Goal: Information Seeking & Learning: Learn about a topic

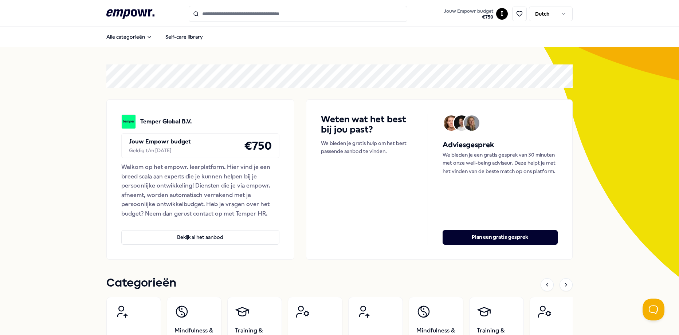
click at [237, 13] on input "Search for products, categories or subcategories" at bounding box center [298, 14] width 218 height 16
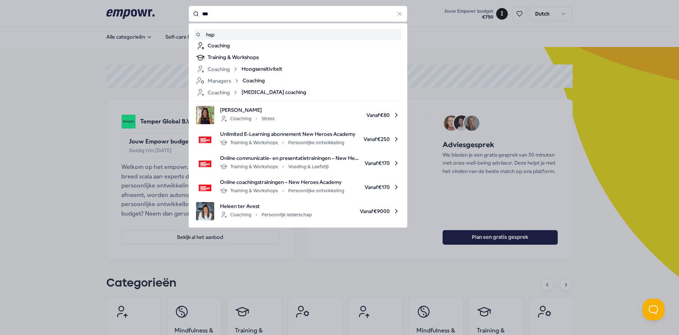
type input "***"
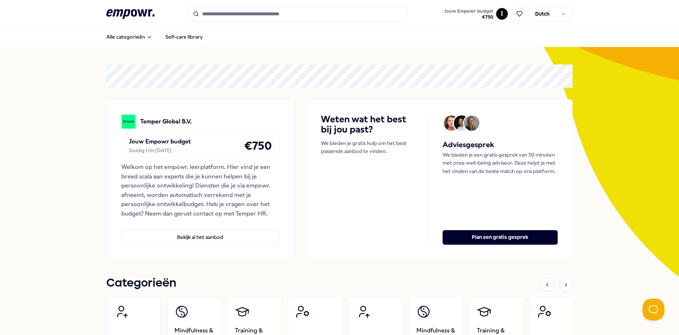
type input "***"
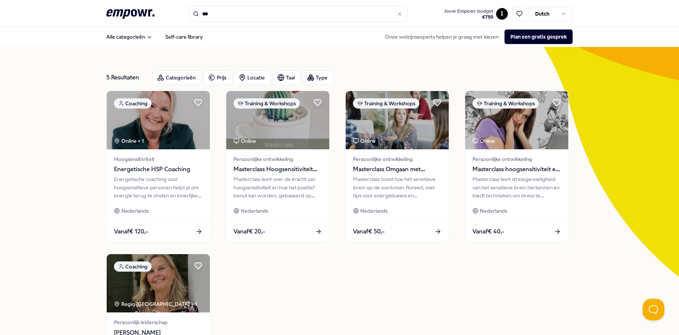
scroll to position [15, 0]
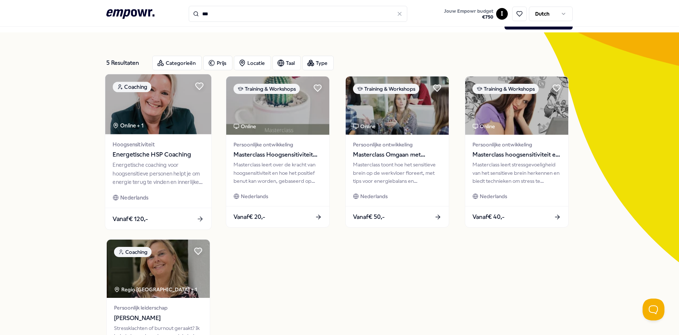
click at [167, 169] on div "Energetische coaching voor hoogsensitieve personen helpt je om energie terug te…" at bounding box center [157, 173] width 91 height 25
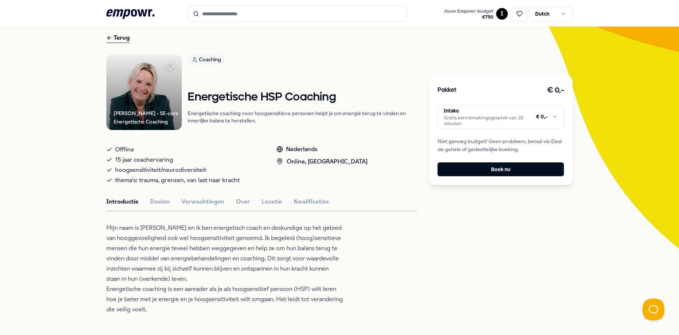
scroll to position [33, 0]
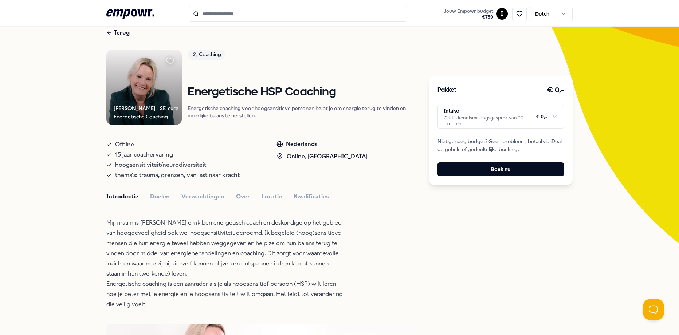
click at [547, 115] on html ".empowr-logo_svg__cls-1{fill:#03032f} Jouw Empowr budget € 750 I Dutch Alle cat…" at bounding box center [339, 167] width 679 height 335
click at [602, 141] on html ".empowr-logo_svg__cls-1{fill:#03032f} Jouw Empowr budget € 750 I Dutch Alle cat…" at bounding box center [339, 167] width 679 height 335
click at [152, 201] on button "Doelen" at bounding box center [160, 196] width 20 height 9
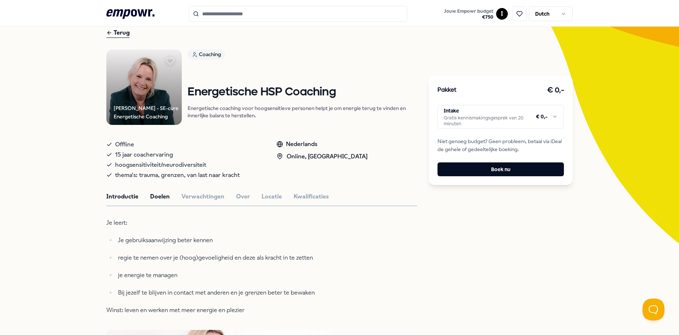
click at [113, 201] on button "Introductie" at bounding box center [122, 196] width 32 height 9
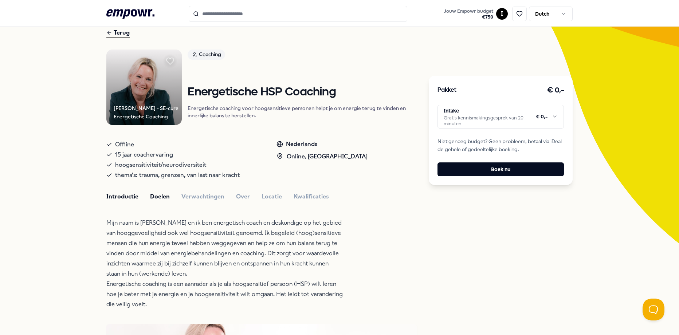
click at [163, 201] on button "Doelen" at bounding box center [160, 196] width 20 height 9
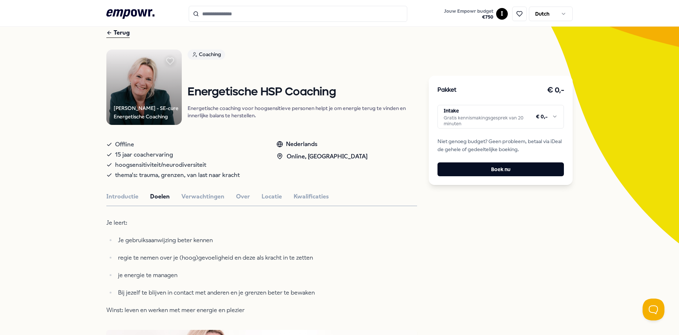
scroll to position [36, 0]
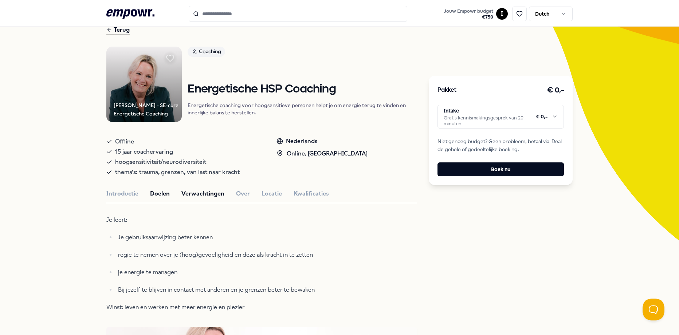
click at [211, 198] on button "Verwachtingen" at bounding box center [202, 193] width 43 height 9
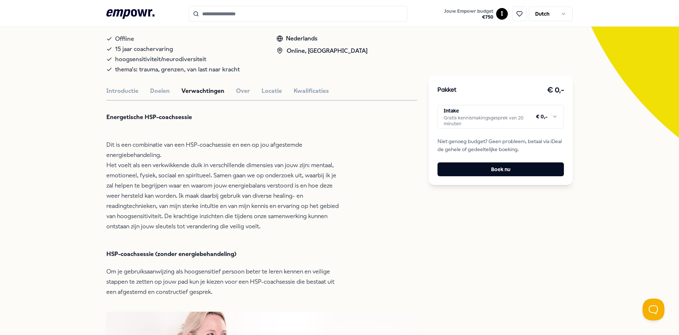
scroll to position [122, 0]
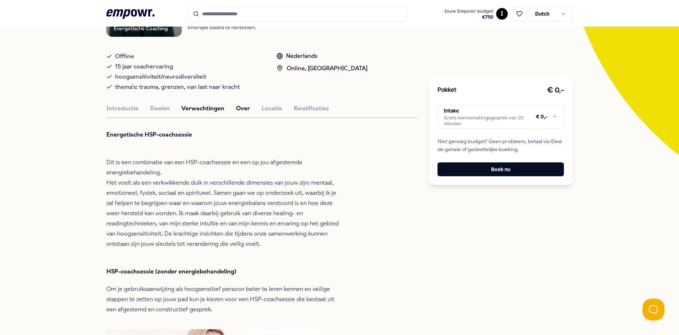
click at [236, 113] on button "Over" at bounding box center [243, 108] width 14 height 9
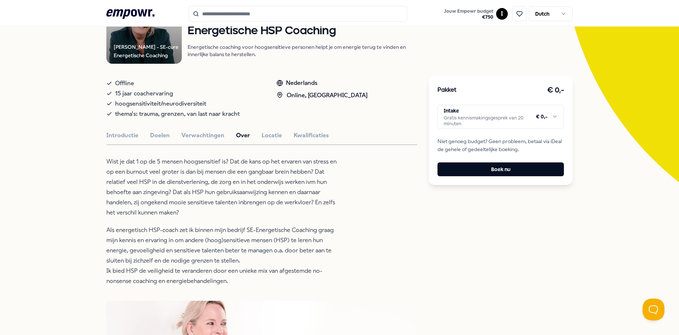
scroll to position [0, 0]
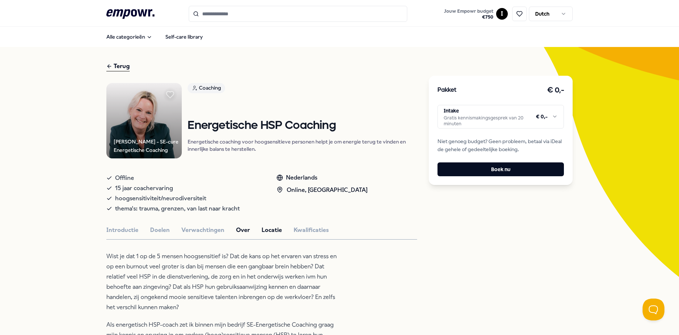
click at [264, 235] on button "Locatie" at bounding box center [271, 229] width 20 height 9
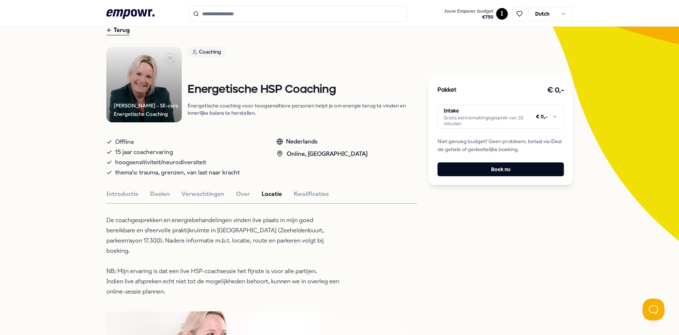
scroll to position [31, 0]
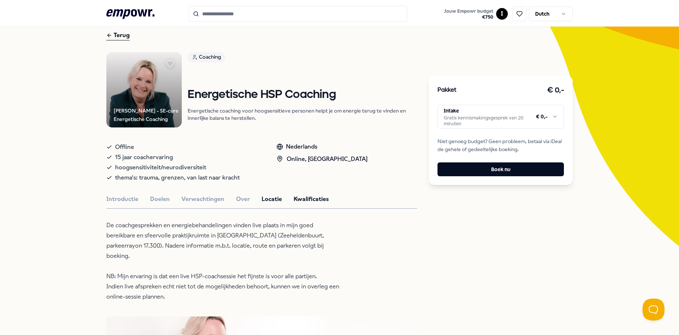
click at [307, 204] on button "Kwalificaties" at bounding box center [310, 198] width 35 height 9
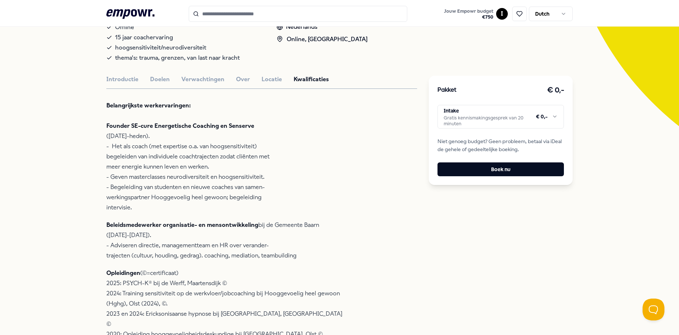
scroll to position [176, 0]
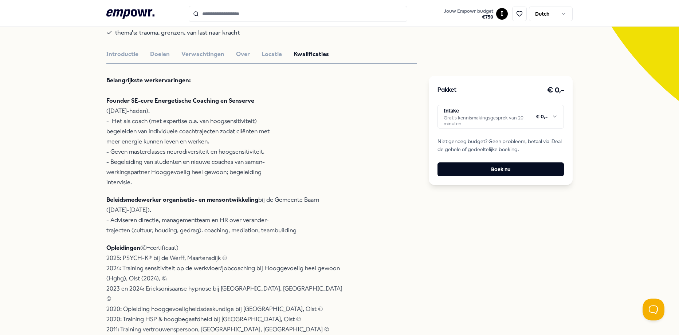
click at [518, 122] on html ".empowr-logo_svg__cls-1{fill:#03032f} Jouw Empowr budget € 750 I Dutch Alle cat…" at bounding box center [339, 167] width 679 height 335
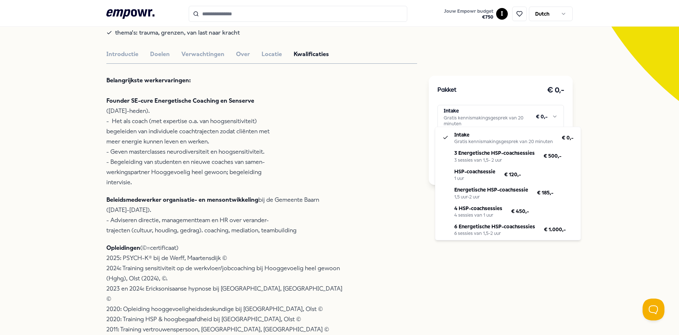
click at [593, 147] on html ".empowr-logo_svg__cls-1{fill:#03032f} Jouw Empowr budget € 750 I Dutch Alle cat…" at bounding box center [339, 167] width 679 height 335
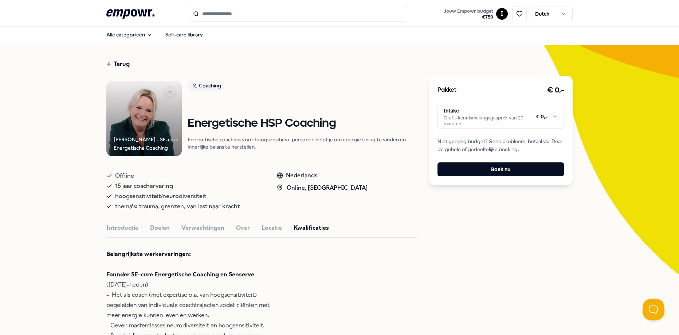
scroll to position [0, 0]
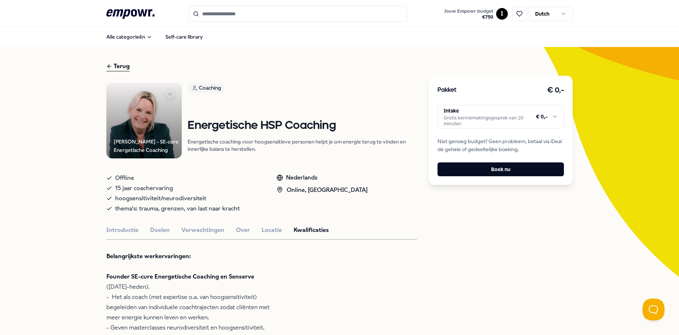
type input "***"
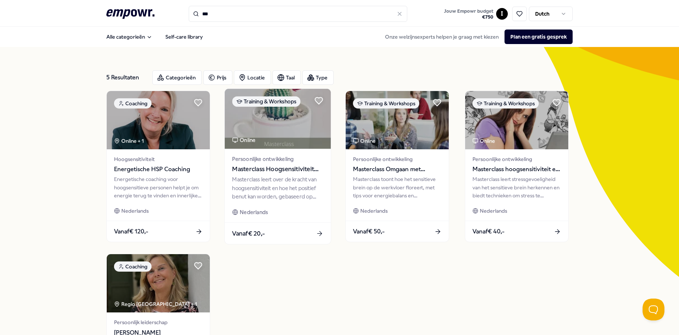
click at [278, 189] on div "Masterclass leert over de kracht van hoogsensitiviteit en hoe het positief benu…" at bounding box center [277, 187] width 91 height 25
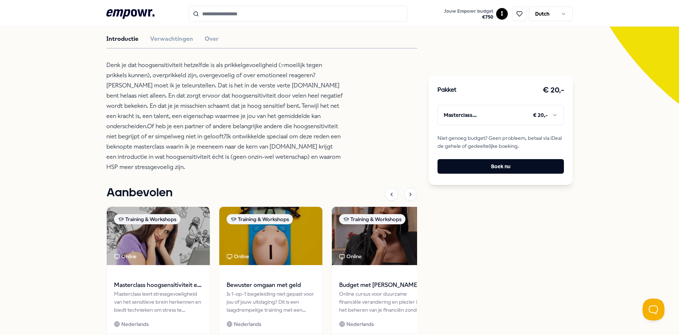
scroll to position [113, 0]
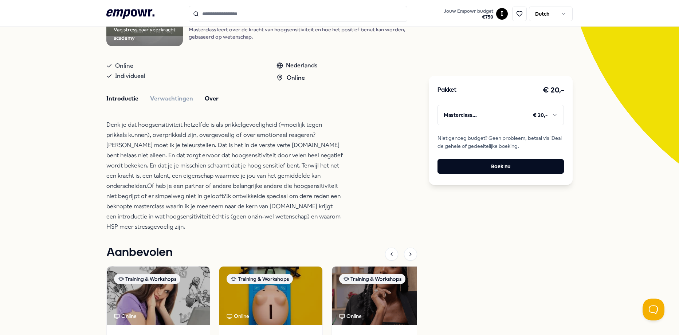
click at [211, 103] on button "Over" at bounding box center [212, 98] width 14 height 9
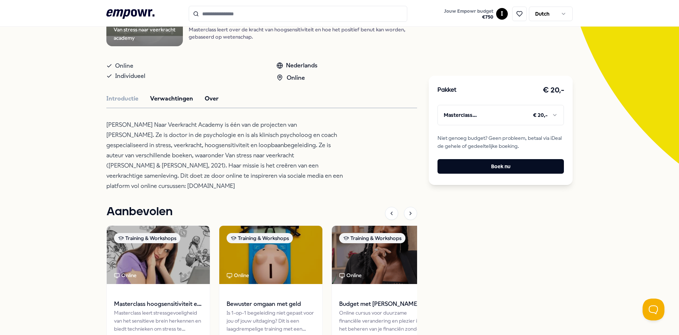
click at [161, 103] on button "Verwachtingen" at bounding box center [171, 98] width 43 height 9
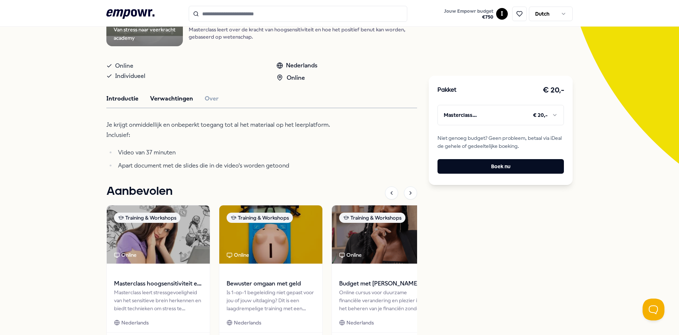
click at [121, 103] on button "Introductie" at bounding box center [122, 98] width 32 height 9
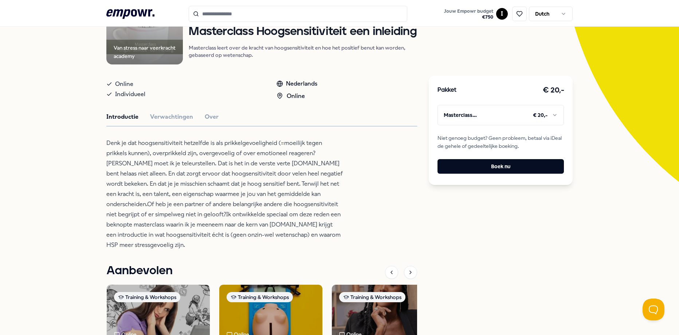
scroll to position [0, 0]
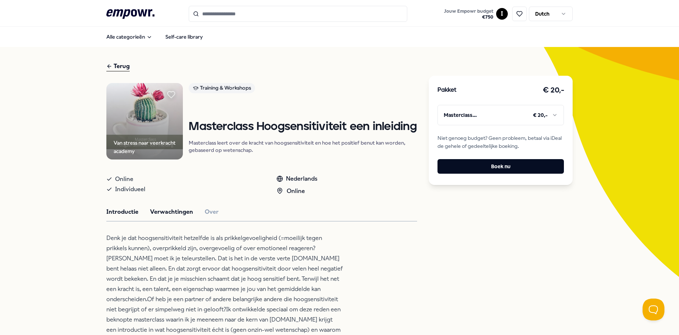
click at [175, 217] on button "Verwachtingen" at bounding box center [171, 211] width 43 height 9
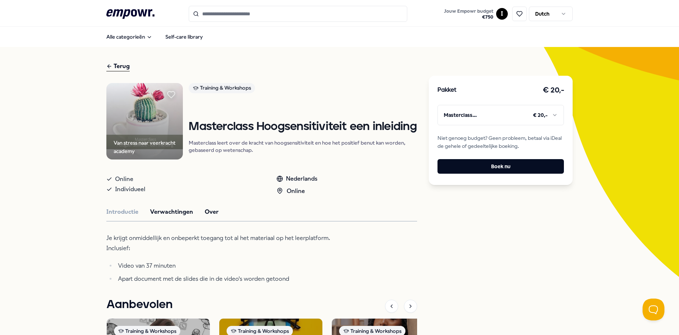
click at [205, 217] on button "Over" at bounding box center [212, 211] width 14 height 9
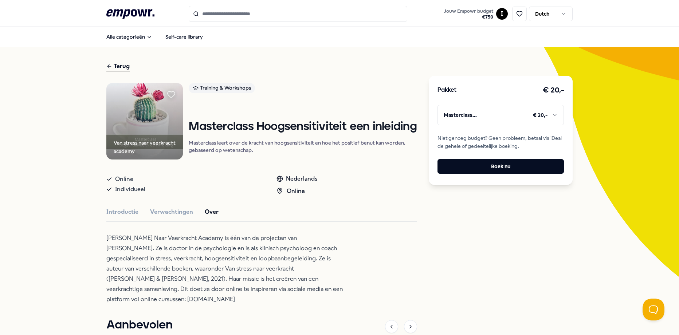
type input "***"
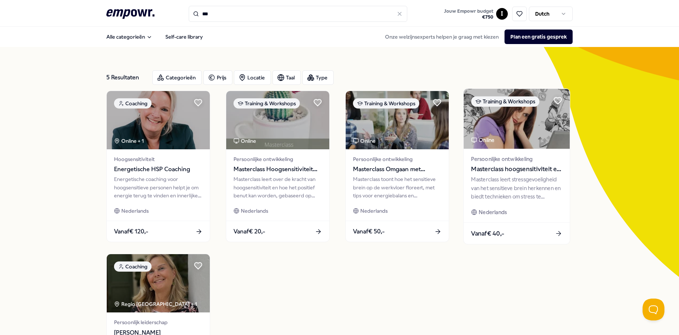
click at [527, 194] on div "Masterclass leert stressgevoeligheid van het sensitieve brein herkennen en bied…" at bounding box center [516, 187] width 91 height 25
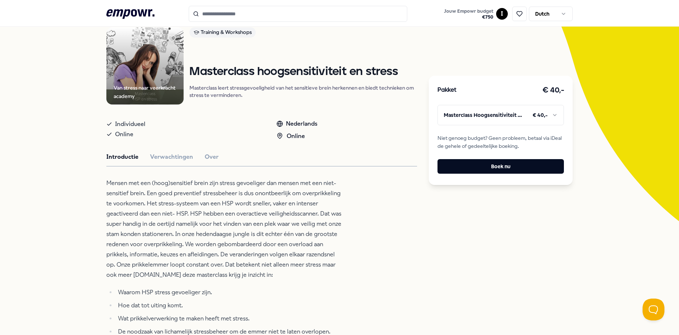
scroll to position [58, 0]
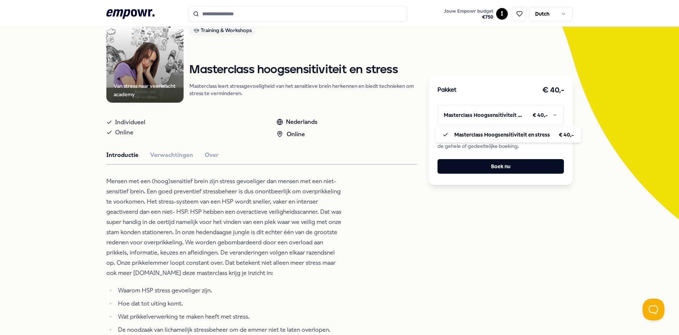
click at [560, 118] on html ".empowr-logo_svg__cls-1{fill:#03032f} Jouw Empowr budget € 750 I Dutch Alle cat…" at bounding box center [339, 167] width 679 height 335
click at [593, 116] on html ".empowr-logo_svg__cls-1{fill:#03032f} Jouw Empowr budget € 750 I Dutch Alle cat…" at bounding box center [339, 167] width 679 height 335
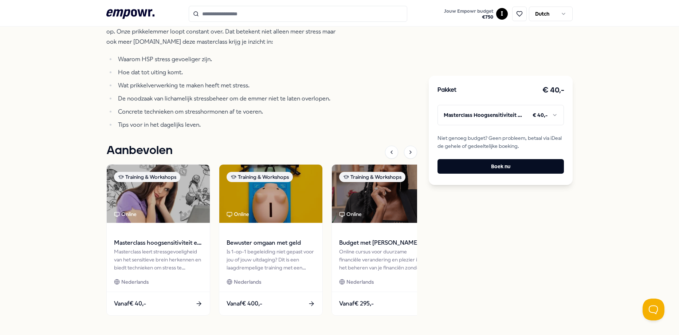
scroll to position [102, 0]
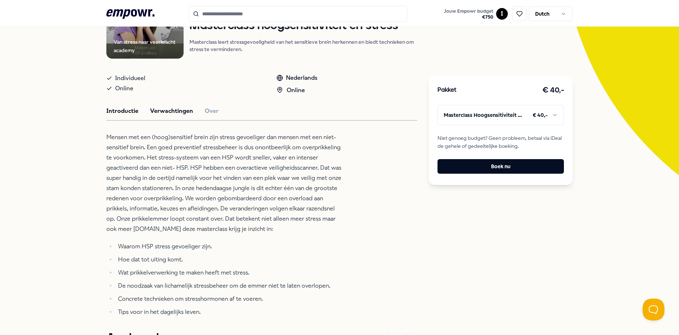
click at [165, 116] on button "Verwachtingen" at bounding box center [171, 110] width 43 height 9
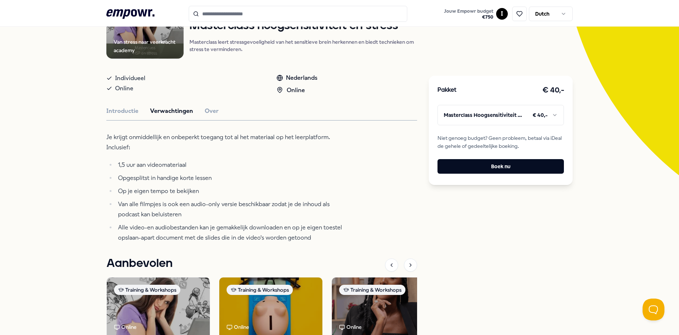
scroll to position [101, 0]
click at [207, 115] on div "Van stress naar veerkracht academy Training & Workshops Masterclass hoogsensiti…" at bounding box center [261, 209] width 310 height 455
click at [209, 116] on button "Over" at bounding box center [212, 111] width 14 height 9
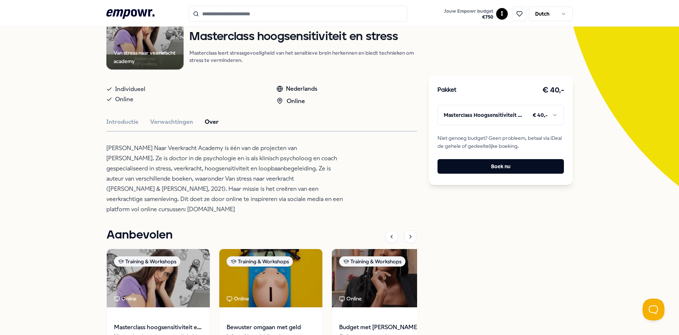
scroll to position [90, 0]
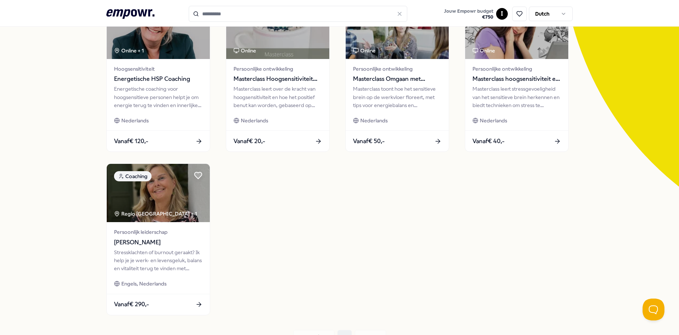
type input "***"
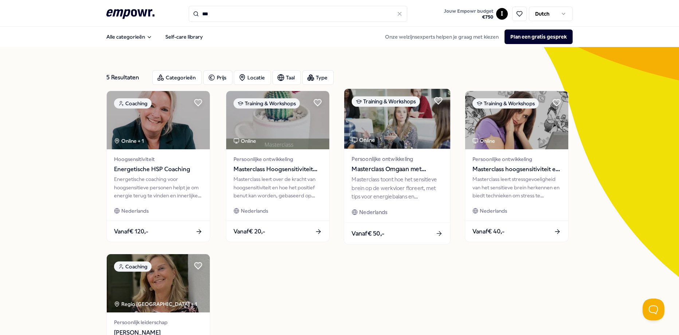
click at [371, 211] on span "Nederlands" at bounding box center [373, 212] width 28 height 8
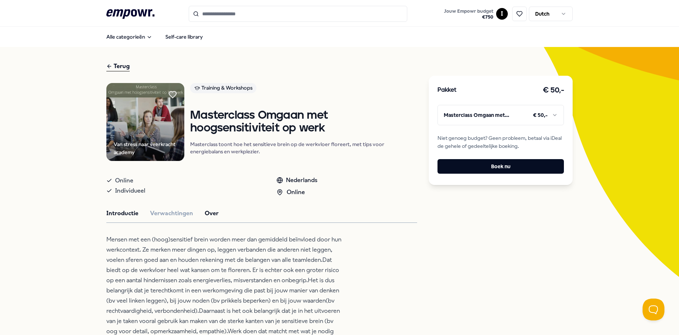
click at [206, 218] on button "Over" at bounding box center [212, 213] width 14 height 9
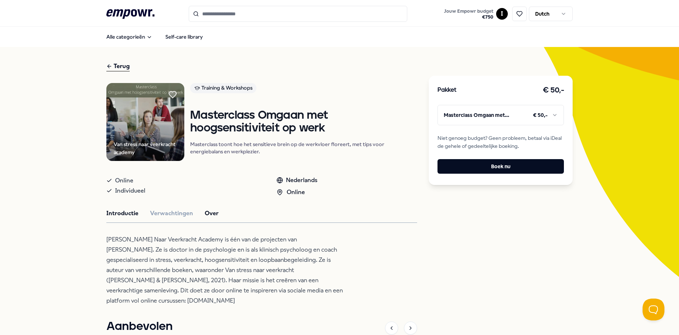
click at [112, 218] on button "Introductie" at bounding box center [122, 213] width 32 height 9
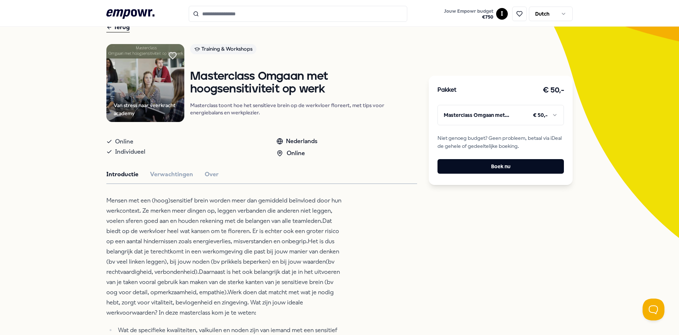
scroll to position [39, 0]
type input "***"
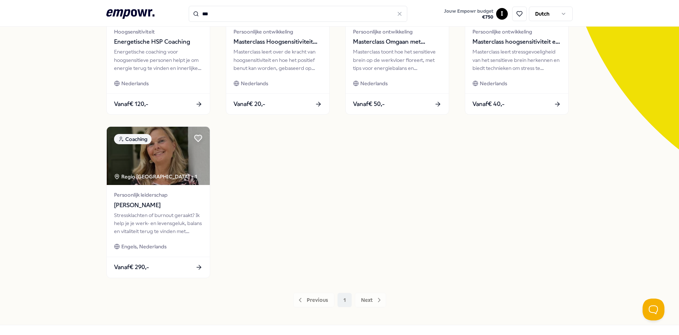
scroll to position [132, 0]
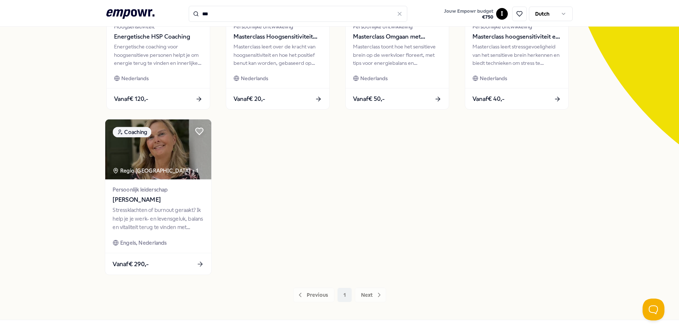
click at [154, 241] on span "Engels, Nederlands" at bounding box center [143, 243] width 47 height 8
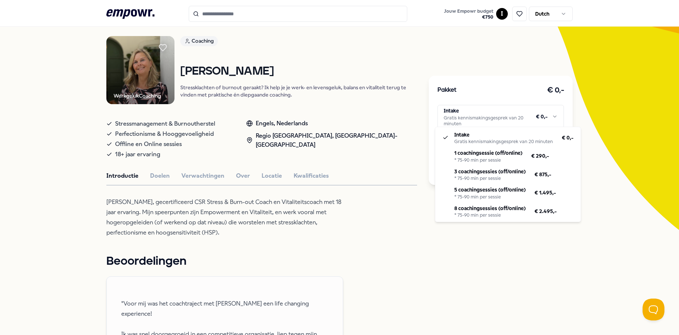
click at [545, 121] on html ".empowr-logo_svg__cls-1{fill:#03032f} Jouw Empowr budget € 750 I Dutch Alle cat…" at bounding box center [339, 167] width 679 height 335
click at [58, 183] on html ".empowr-logo_svg__cls-1{fill:#03032f} Jouw Empowr budget € 750 I Dutch Alle cat…" at bounding box center [339, 167] width 679 height 335
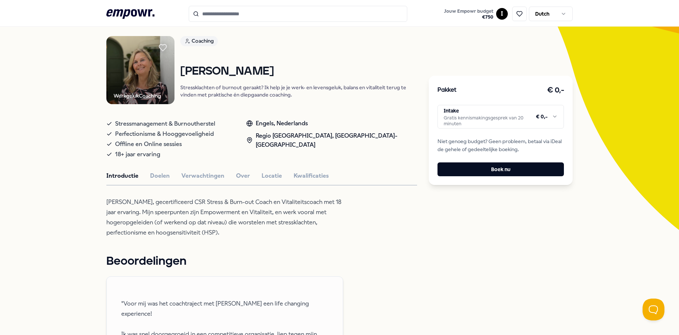
type input "***"
